Goal: Task Accomplishment & Management: Use online tool/utility

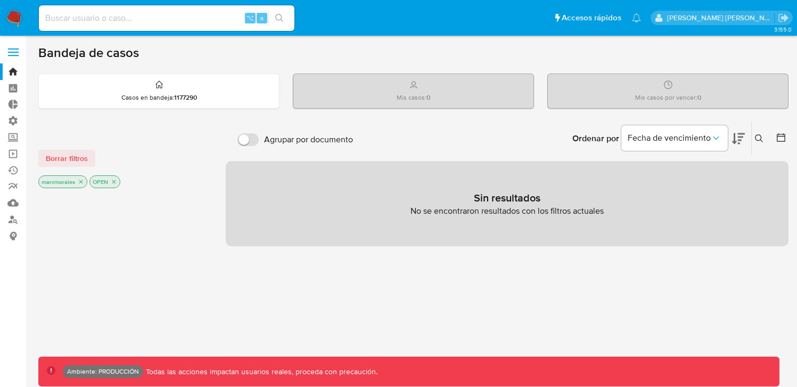
click at [8, 55] on span at bounding box center [13, 56] width 11 height 2
click at [0, 0] on input "checkbox" at bounding box center [0, 0] width 0 height 0
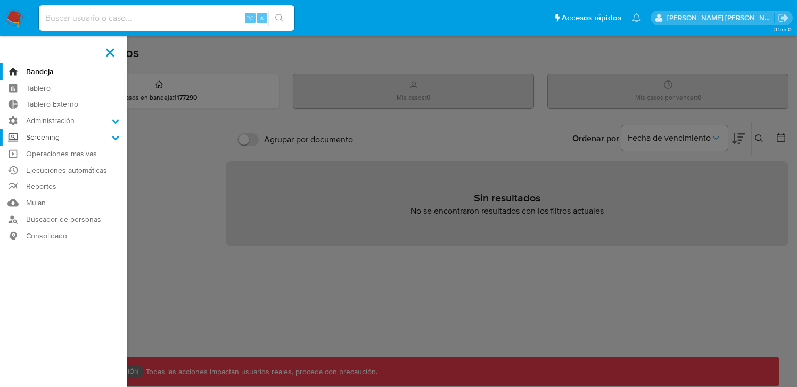
click at [83, 137] on label "Screening" at bounding box center [63, 137] width 127 height 17
click at [0, 0] on input "Screening" at bounding box center [0, 0] width 0 height 0
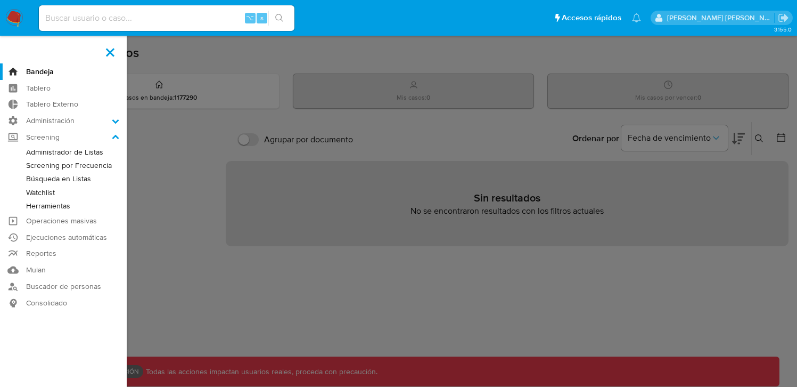
click at [74, 158] on link "Administrador de Listas" at bounding box center [63, 151] width 127 height 13
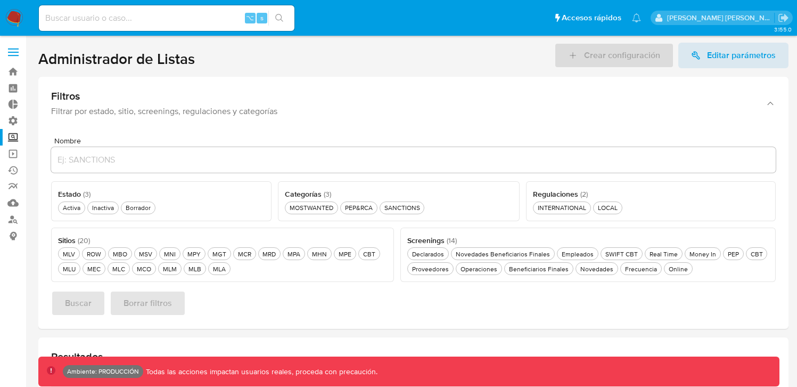
click at [629, 52] on div "Crear configuración Editar parámetros" at bounding box center [671, 56] width 234 height 26
click at [518, 53] on header "Administrador de Listas Crear configuración Editar parámetros" at bounding box center [413, 56] width 750 height 26
click at [725, 51] on span "Editar parámetros" at bounding box center [741, 56] width 69 height 26
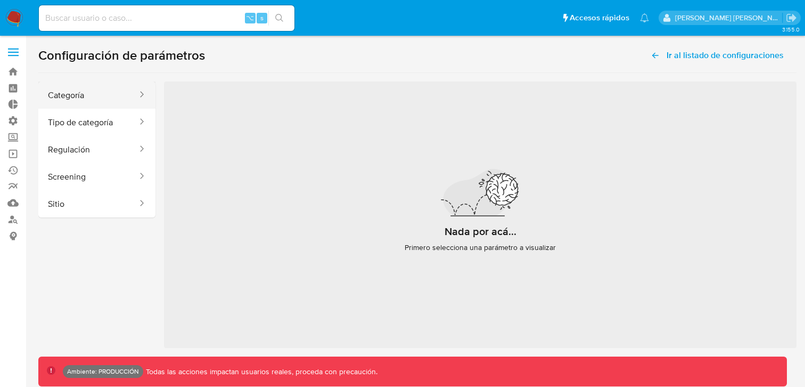
click at [104, 103] on button "Categoría" at bounding box center [88, 94] width 100 height 27
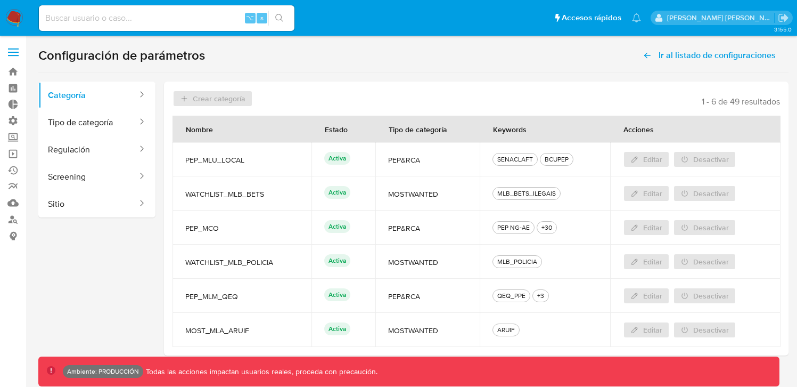
click at [185, 97] on header "Crear categoría 1 - 6 de 49 resultados" at bounding box center [477, 98] width 608 height 17
click at [102, 171] on button "Screening" at bounding box center [88, 176] width 100 height 27
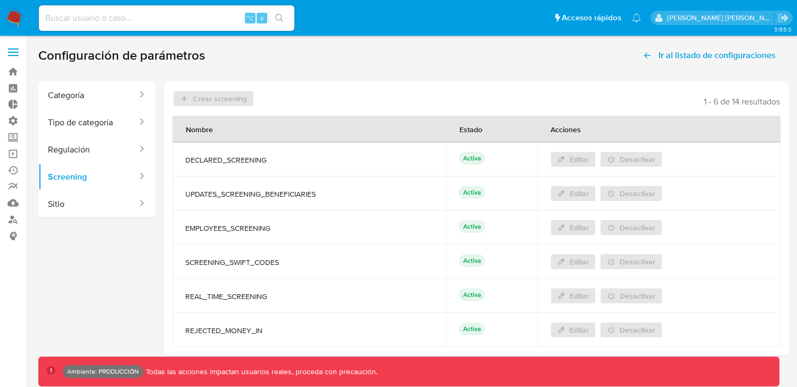
click at [344, 94] on header "Crear screening 1 - 6 de 14 resultados" at bounding box center [477, 98] width 608 height 17
click at [230, 96] on header "Crear screening 1 - 6 de 14 resultados" at bounding box center [477, 98] width 608 height 17
